Goal: Check status: Check status

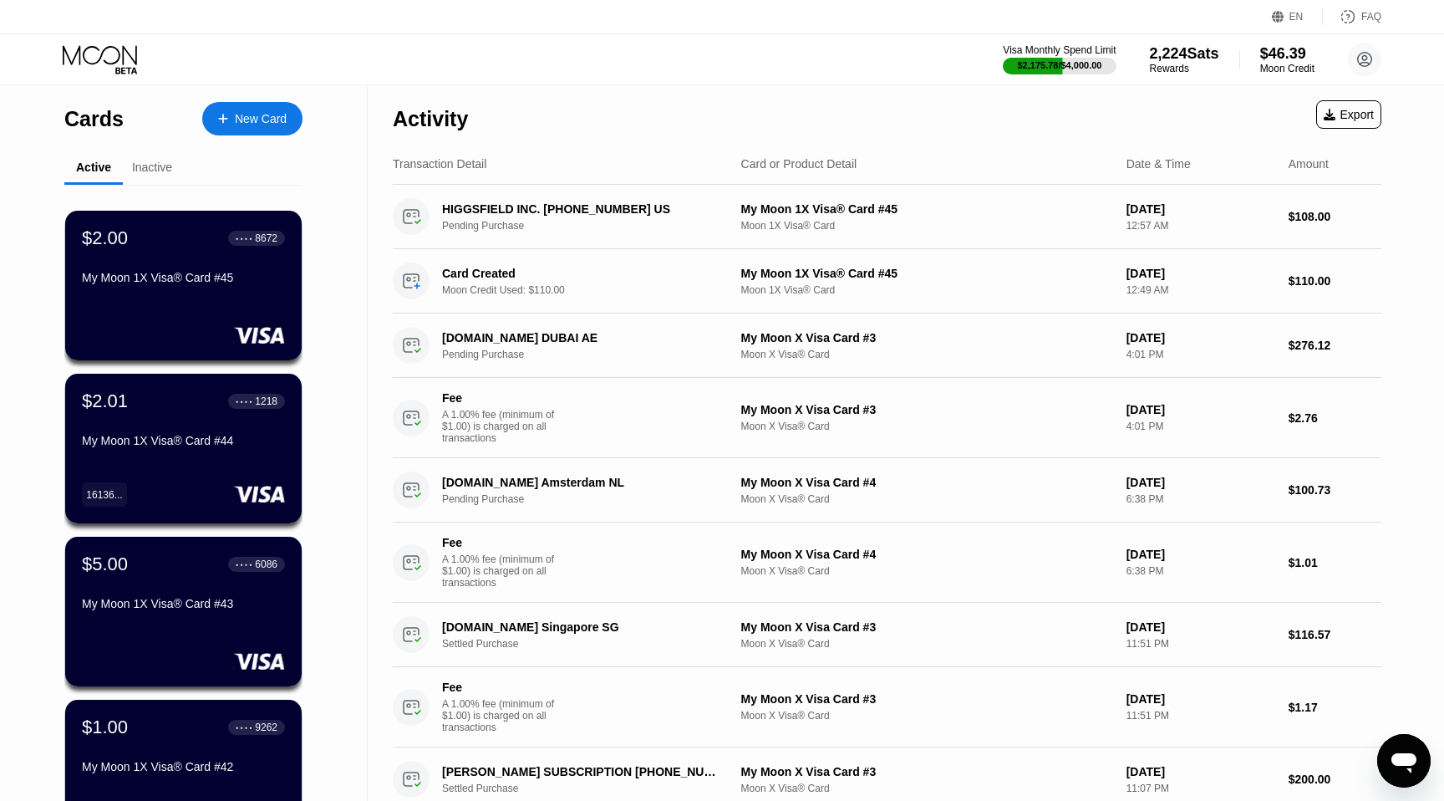
click at [1197, 123] on div "Activity Export" at bounding box center [887, 114] width 989 height 59
click at [1155, 109] on div "Activity Export" at bounding box center [887, 114] width 989 height 59
click at [1118, 113] on div "Activity Export" at bounding box center [887, 114] width 989 height 59
click at [1100, 109] on div "Activity Export" at bounding box center [887, 114] width 989 height 59
click at [1137, 127] on div "Activity Export" at bounding box center [887, 114] width 989 height 59
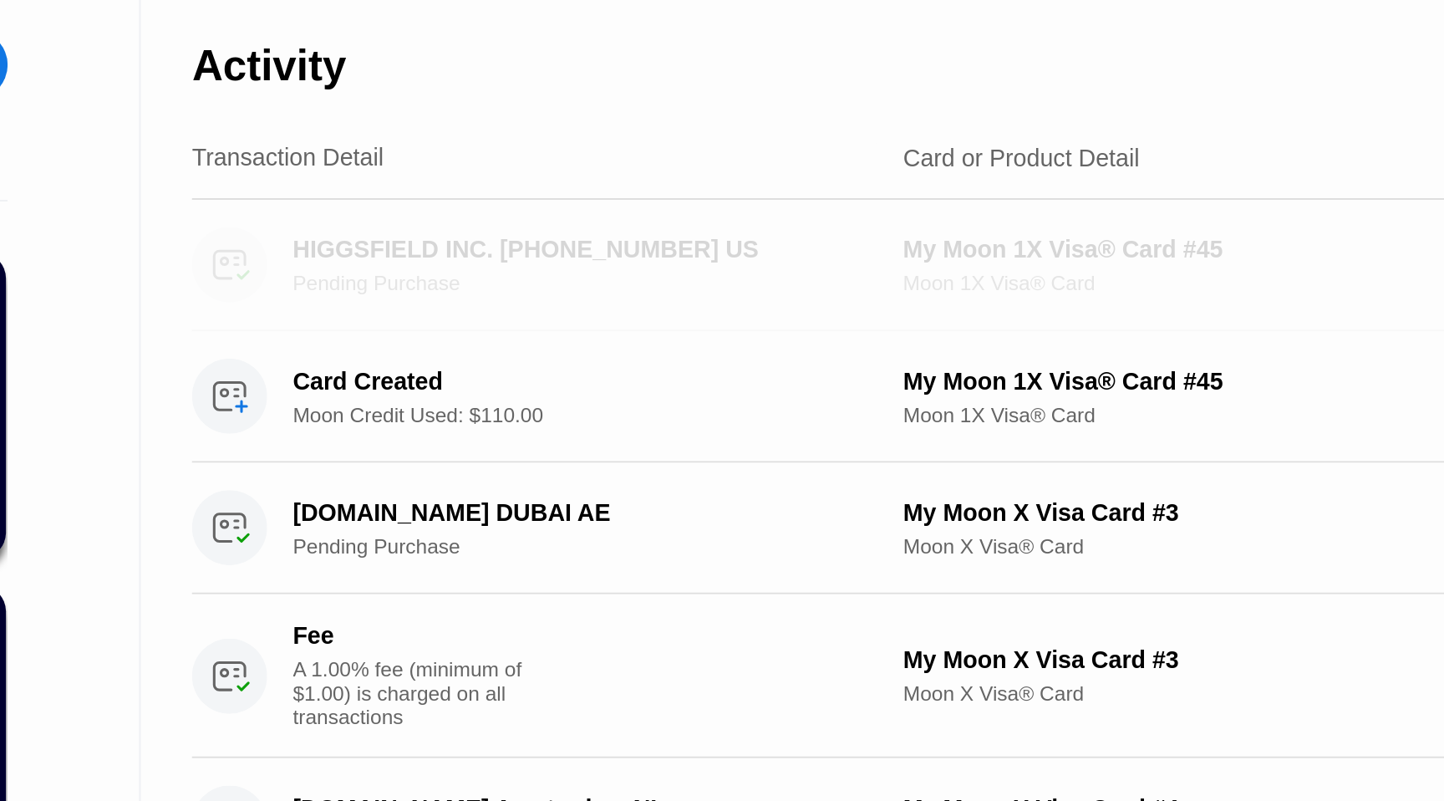
drag, startPoint x: 437, startPoint y: 193, endPoint x: 519, endPoint y: 202, distance: 82.4
click at [519, 202] on div "HIGGSFIELD INC. [PHONE_NUMBER] US Pending Purchase My Moon 1X Visa® Card #45 Mo…" at bounding box center [887, 217] width 989 height 64
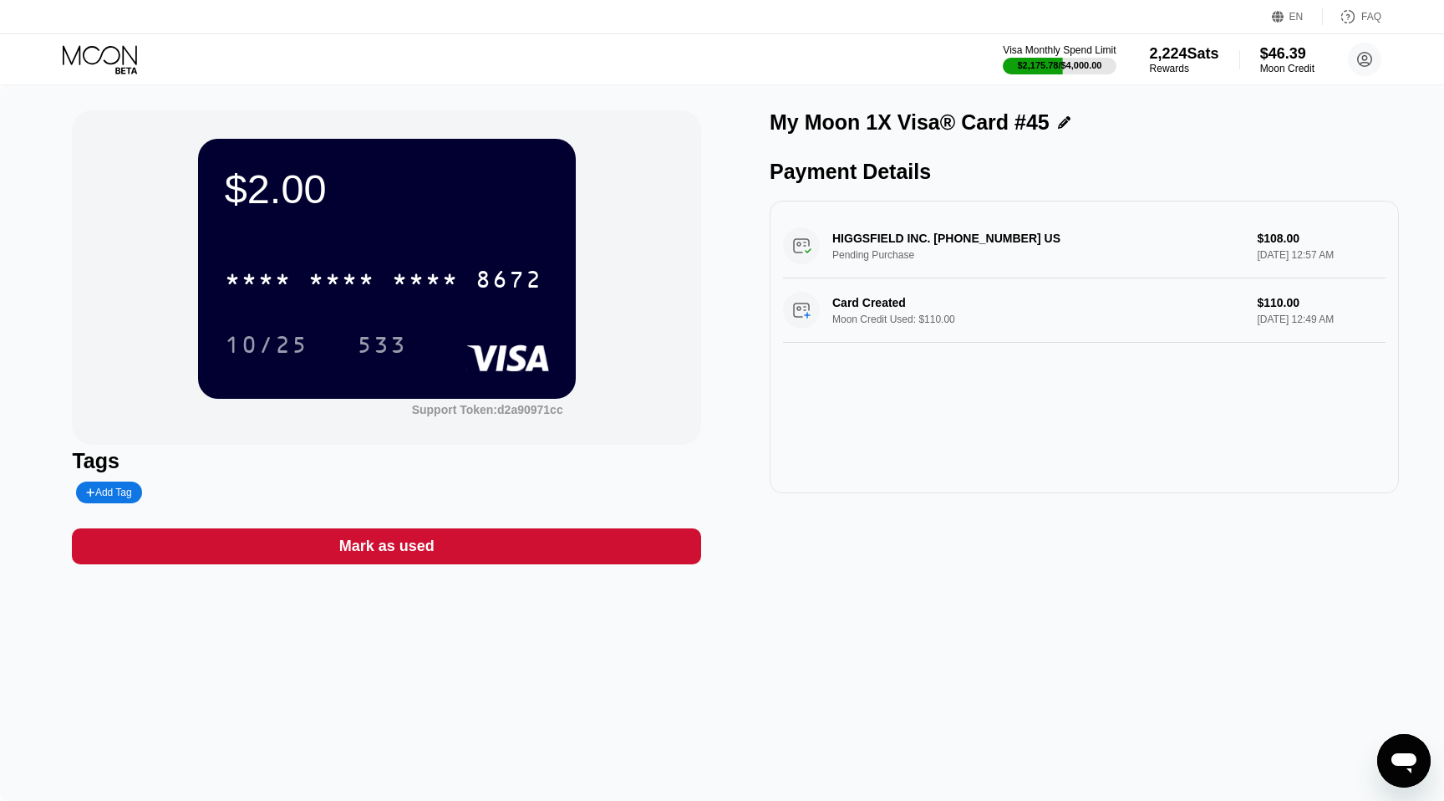
drag, startPoint x: 807, startPoint y: 250, endPoint x: 894, endPoint y: 239, distance: 88.4
click at [894, 239] on div "HIGGSFIELD INC. [PHONE_NUMBER] US Pending Purchase $108.00 [DATE] 12:57 AM" at bounding box center [1084, 246] width 603 height 64
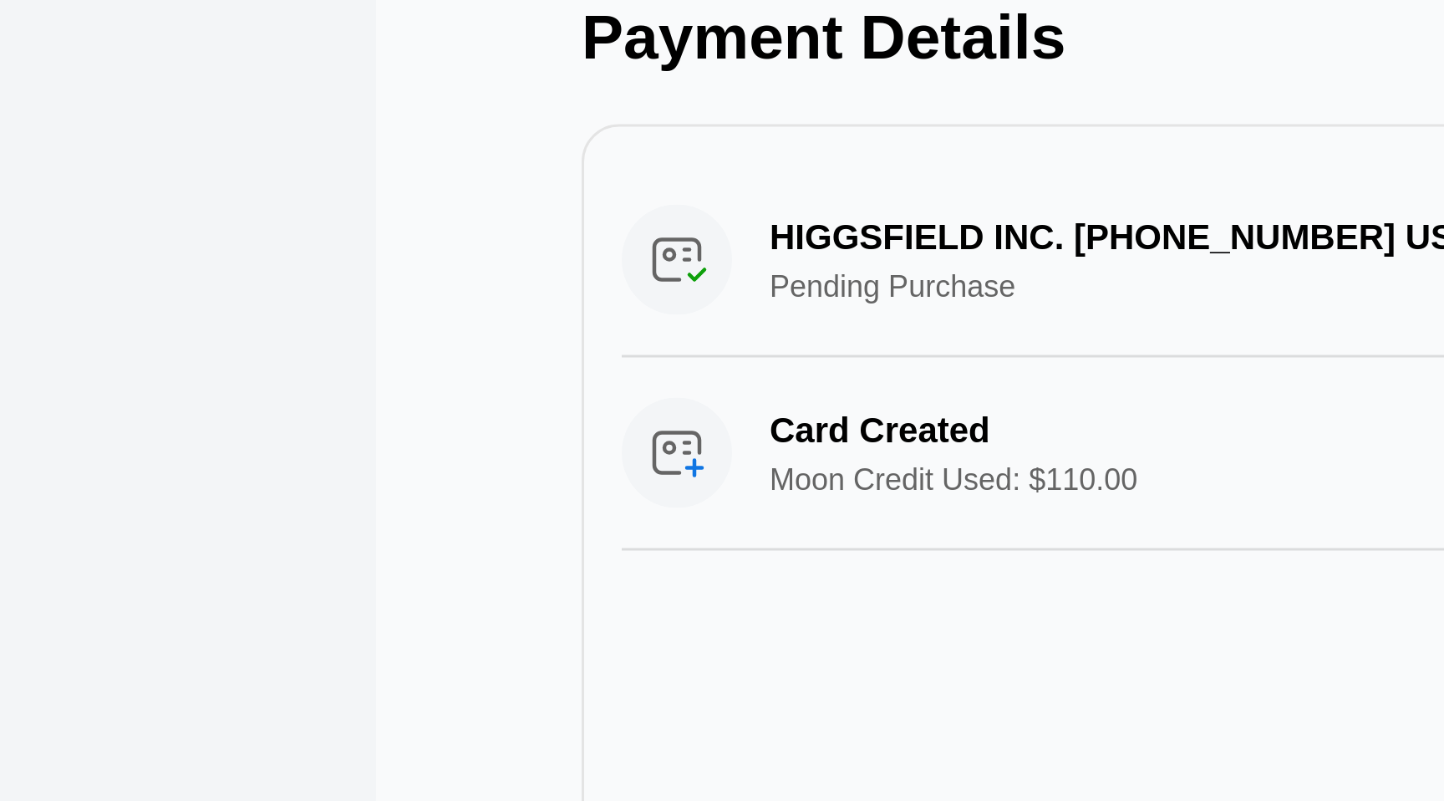
drag, startPoint x: 839, startPoint y: 236, endPoint x: 898, endPoint y: 240, distance: 58.7
click at [898, 240] on div "HIGGSFIELD INC. [PHONE_NUMBER] US Pending Purchase $108.00 [DATE] 12:57 AM" at bounding box center [1084, 246] width 603 height 64
